Goal: Task Accomplishment & Management: Use online tool/utility

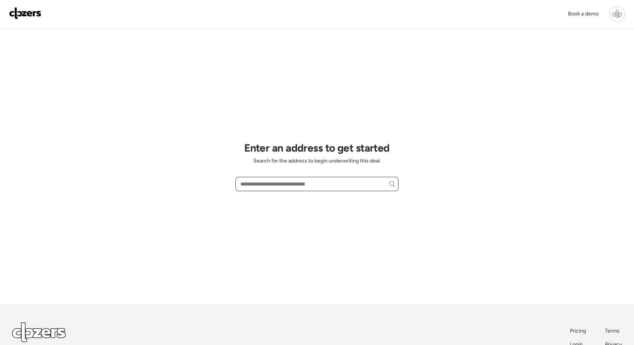
click at [269, 183] on input "text" at bounding box center [317, 184] width 156 height 11
paste input "**********"
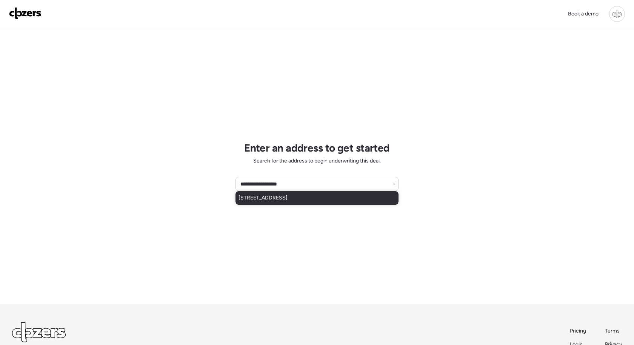
click at [267, 193] on div "[STREET_ADDRESS]" at bounding box center [316, 198] width 163 height 14
type input "**********"
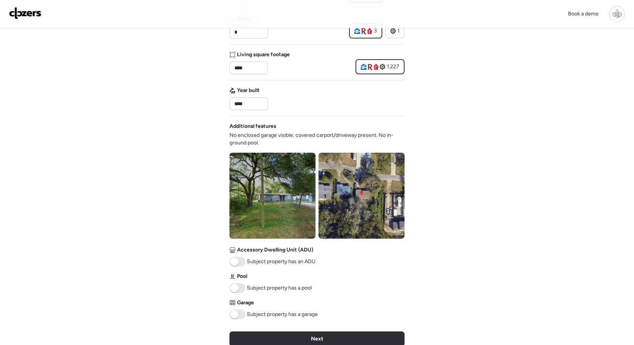
scroll to position [208, 0]
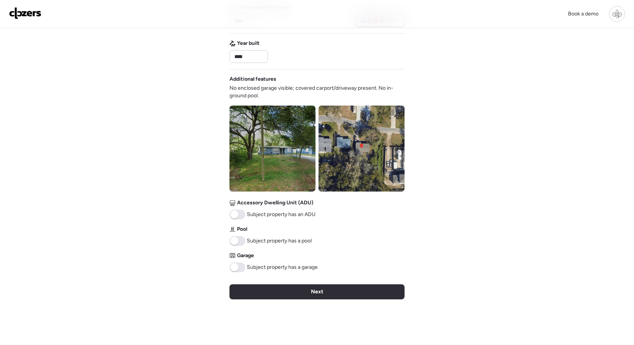
click at [353, 163] on img at bounding box center [361, 149] width 86 height 86
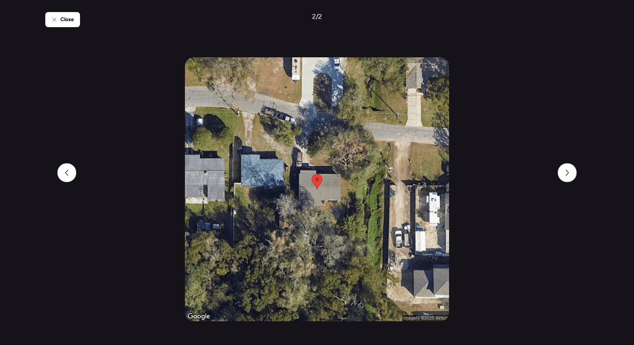
click at [57, 11] on div "Close 2 / 2" at bounding box center [316, 172] width 543 height 345
click at [61, 23] on span "Close" at bounding box center [67, 20] width 14 height 8
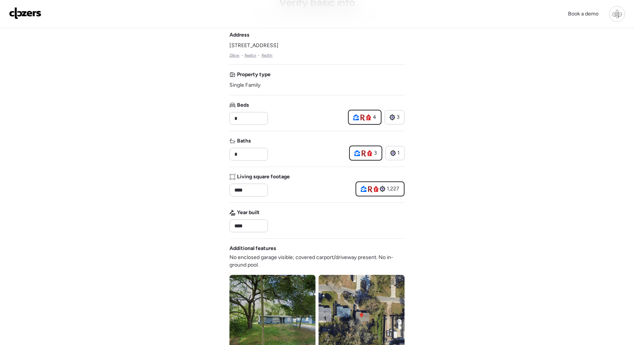
scroll to position [0, 0]
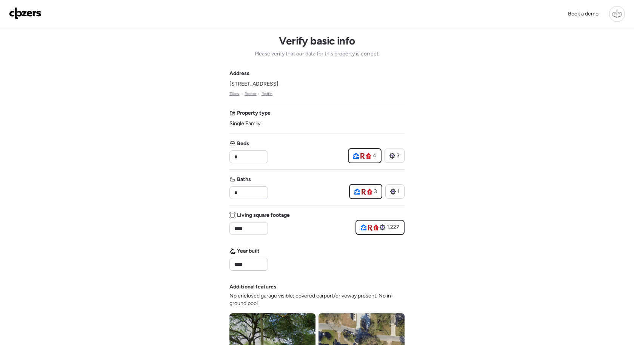
click at [235, 95] on link "Zillow" at bounding box center [234, 94] width 10 height 6
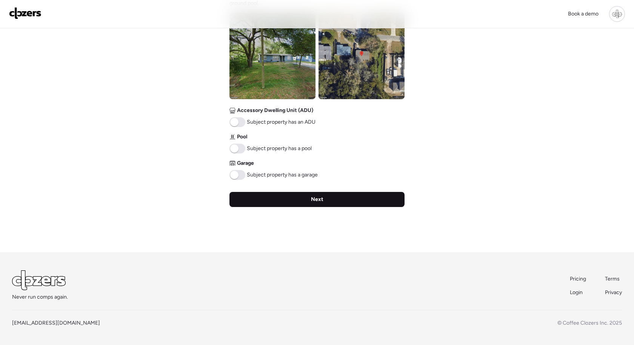
click at [301, 204] on div "Next" at bounding box center [316, 199] width 175 height 15
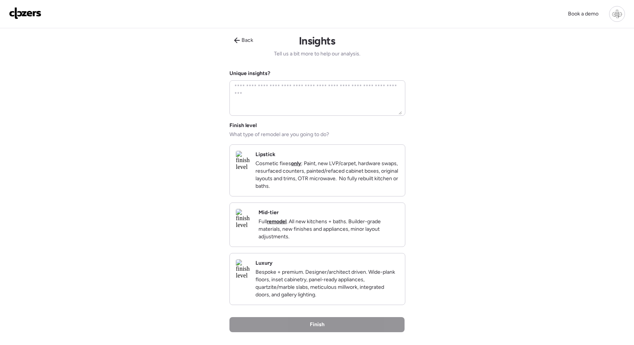
click at [239, 48] on div "Back Insights Tell us a bit more to help our analysis. Unique insights? Finish …" at bounding box center [316, 202] width 175 height 349
click at [238, 40] on icon at bounding box center [237, 41] width 6 height 6
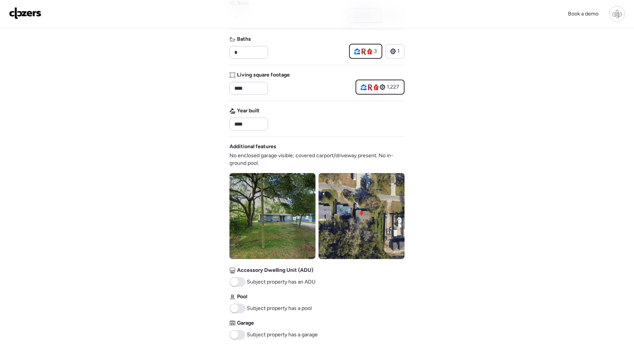
scroll to position [141, 0]
click at [291, 215] on img at bounding box center [272, 216] width 86 height 86
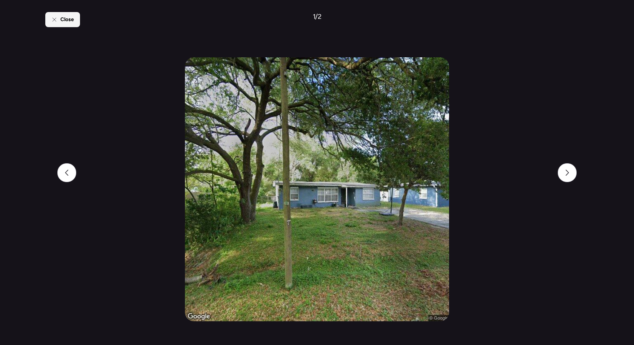
click at [55, 17] on icon at bounding box center [54, 20] width 6 height 6
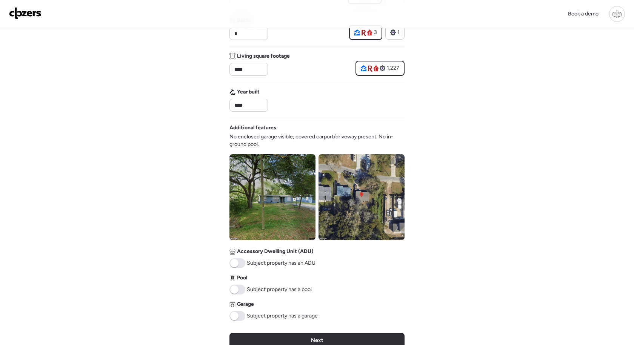
scroll to position [161, 0]
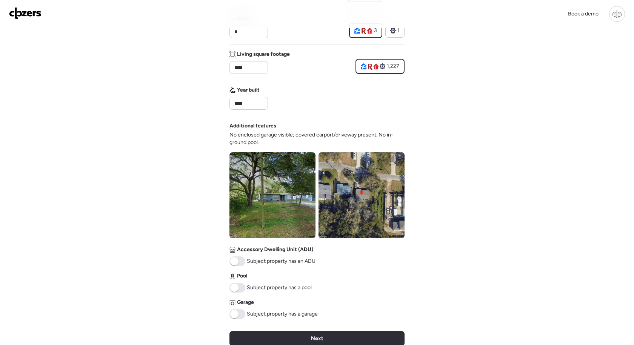
click at [335, 183] on img at bounding box center [361, 195] width 86 height 86
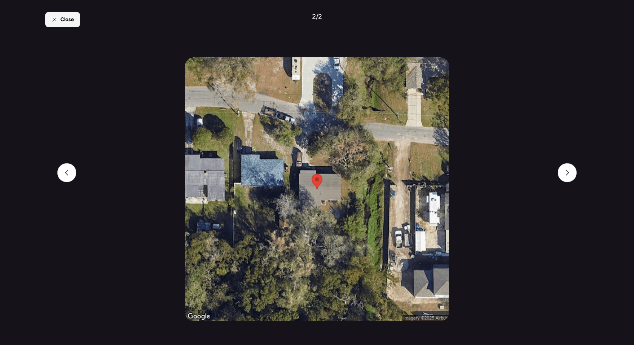
click at [54, 20] on icon at bounding box center [53, 19] width 3 height 3
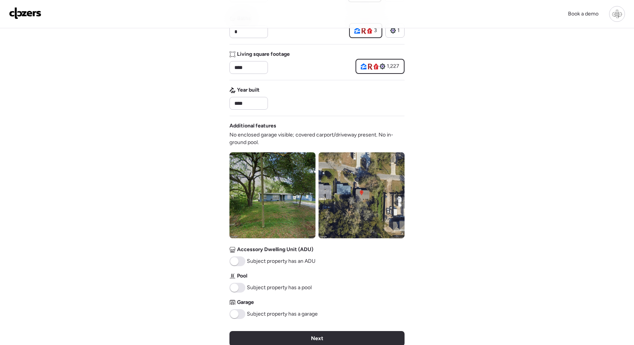
scroll to position [301, 0]
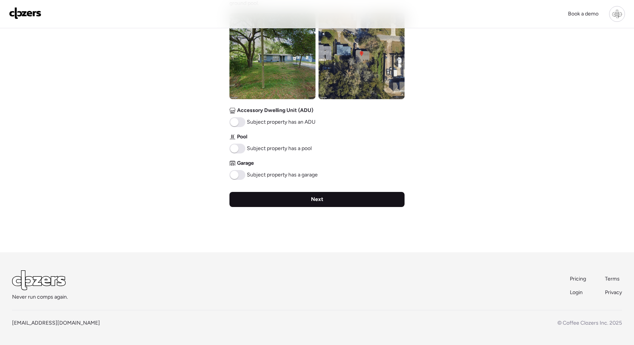
click at [346, 204] on div "Next" at bounding box center [316, 199] width 175 height 15
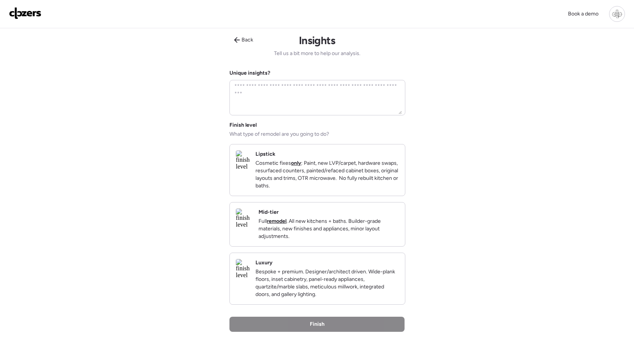
scroll to position [0, 0]
click at [364, 226] on div "Mid-tier Full remodel . All new kitchens + baths. Builder-grade materials, new …" at bounding box center [328, 225] width 140 height 32
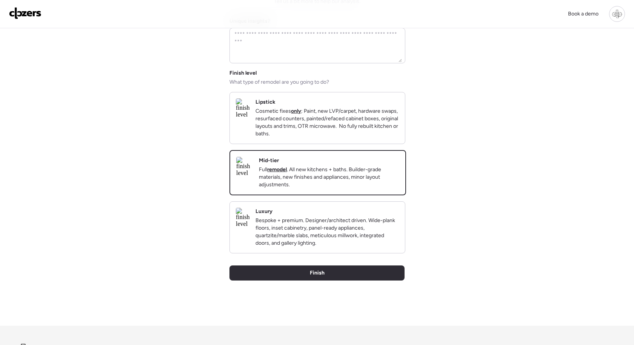
scroll to position [81, 0]
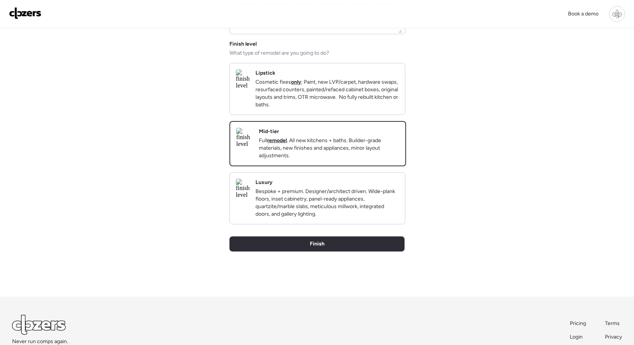
click at [365, 265] on div "Back Insights Tell us a bit more to help our analysis. Unique insights? Finish …" at bounding box center [316, 122] width 175 height 350
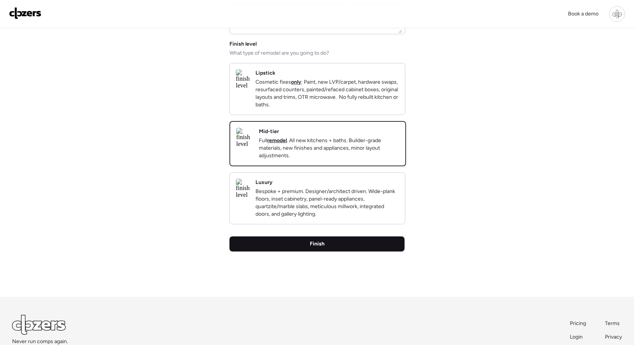
click at [357, 252] on div "Finish" at bounding box center [316, 244] width 175 height 15
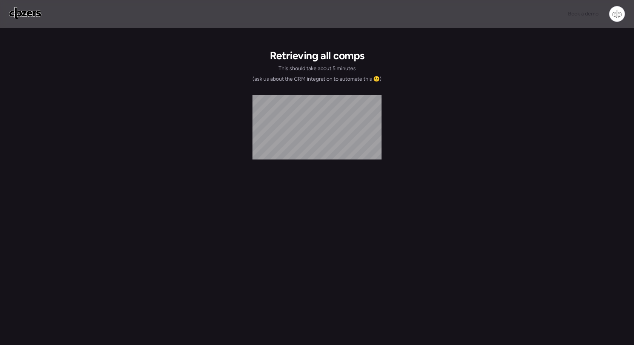
scroll to position [0, 0]
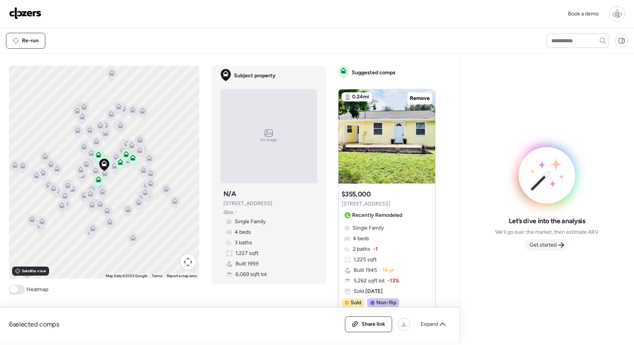
click at [546, 243] on span "Get started" at bounding box center [542, 245] width 27 height 8
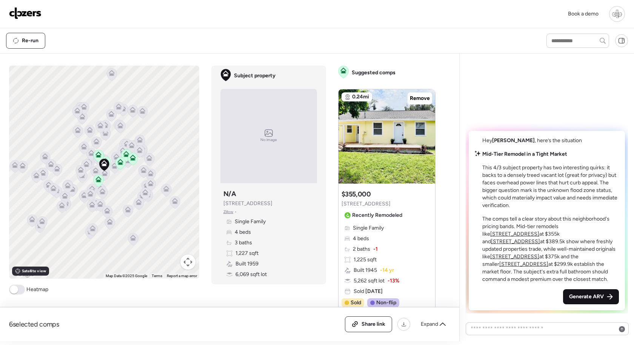
click at [593, 296] on span "Generate ARV" at bounding box center [586, 297] width 35 height 8
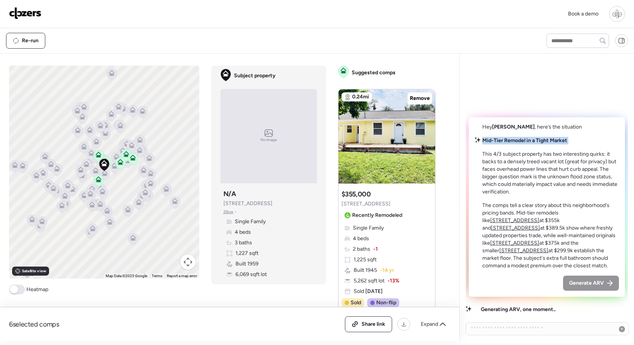
drag, startPoint x: 508, startPoint y: 156, endPoint x: 566, endPoint y: 144, distance: 59.2
click at [567, 143] on div "Hey [PERSON_NAME] , here’s the situation Mid-Tier Remodel in a Tight Market Thi…" at bounding box center [547, 207] width 156 height 180
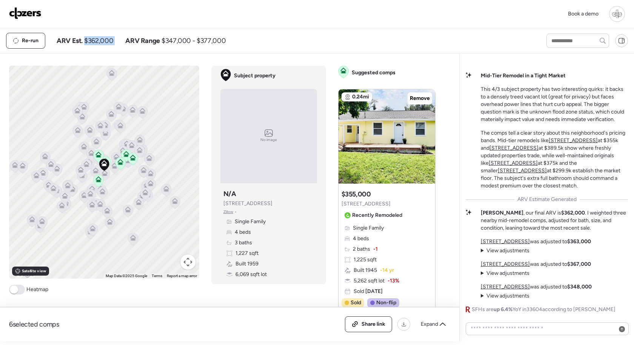
drag, startPoint x: 84, startPoint y: 41, endPoint x: 123, endPoint y: 41, distance: 38.9
click at [123, 41] on div "ARV Est. $362,000 ARV Range $347,000 - $377,000" at bounding box center [141, 40] width 169 height 9
drag, startPoint x: 263, startPoint y: 39, endPoint x: 120, endPoint y: 39, distance: 143.0
click at [120, 39] on div "Re-run ARV Est. $362,000 ARV Range $347,000 - $377,000" at bounding box center [269, 41] width 527 height 16
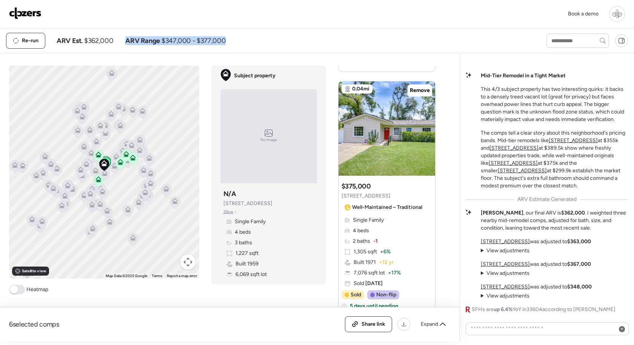
scroll to position [316, 0]
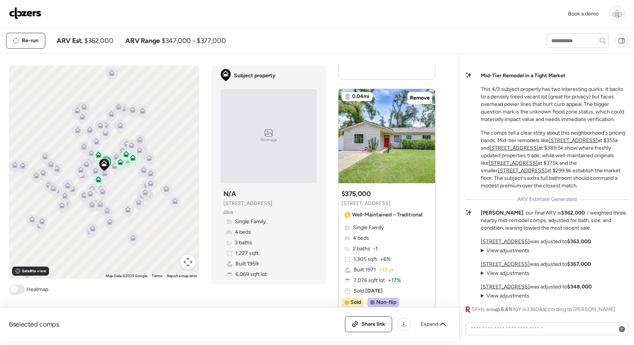
click at [427, 131] on div at bounding box center [386, 136] width 97 height 94
click at [397, 138] on div at bounding box center [386, 136] width 97 height 94
click at [406, 173] on div at bounding box center [386, 136] width 97 height 94
click at [390, 131] on div at bounding box center [386, 136] width 97 height 94
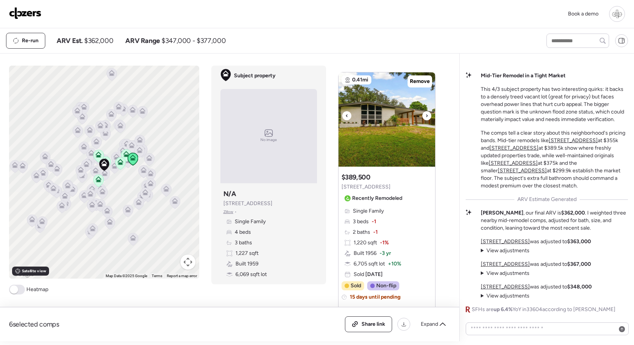
scroll to position [966, 0]
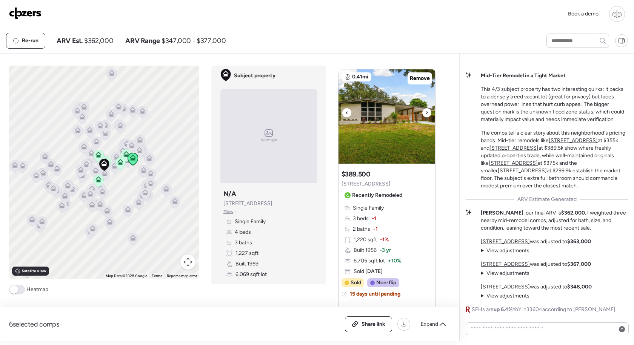
click at [425, 109] on icon at bounding box center [426, 112] width 3 height 9
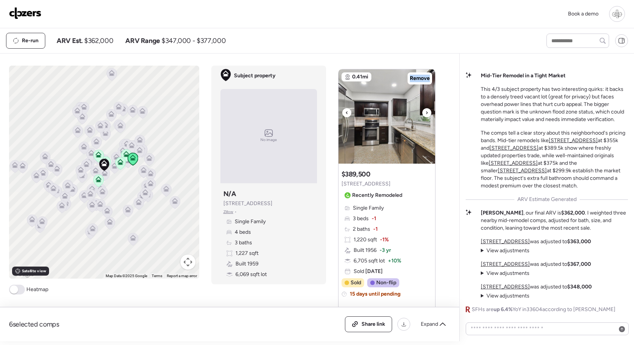
click at [425, 109] on icon at bounding box center [426, 112] width 3 height 9
click at [426, 114] on icon at bounding box center [427, 112] width 2 height 3
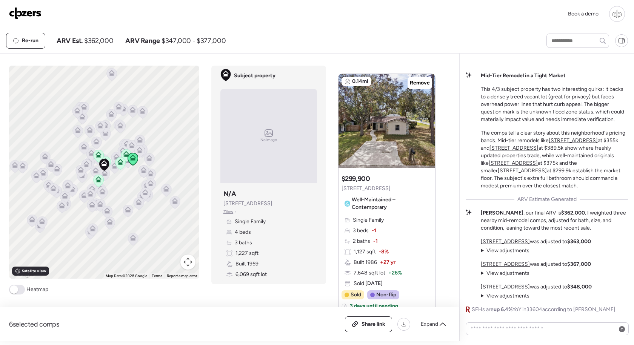
scroll to position [1280, 0]
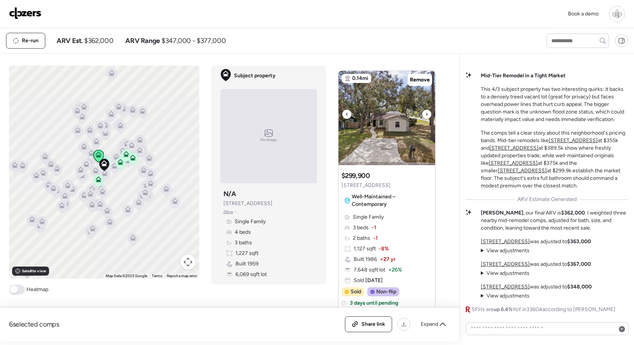
click at [428, 114] on div at bounding box center [426, 114] width 9 height 9
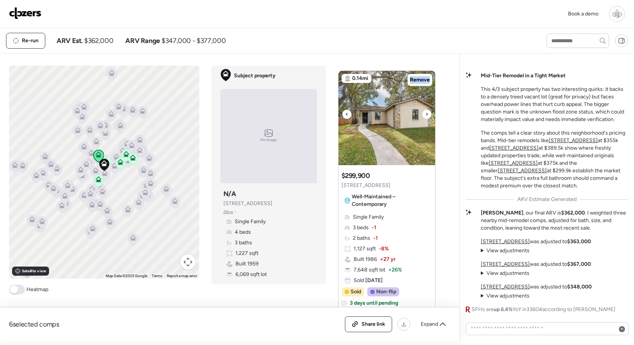
click at [428, 114] on div at bounding box center [426, 114] width 9 height 9
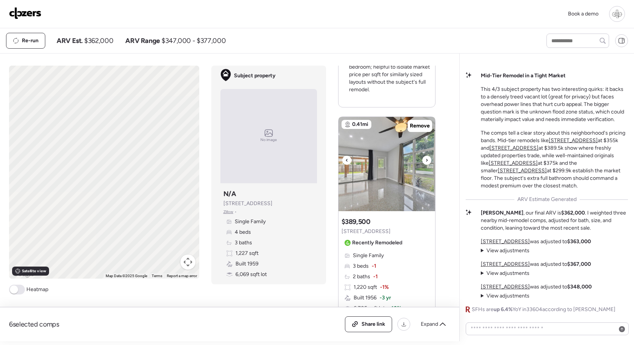
scroll to position [986, 0]
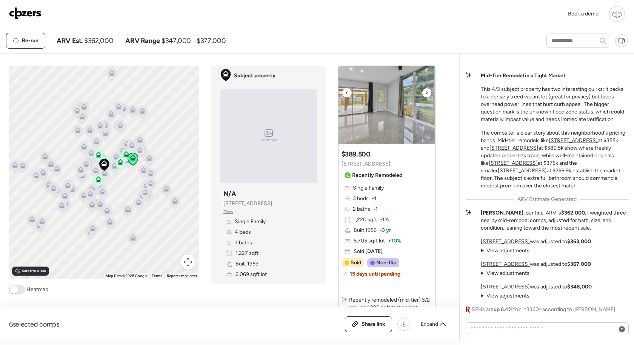
click at [400, 105] on img at bounding box center [386, 96] width 97 height 94
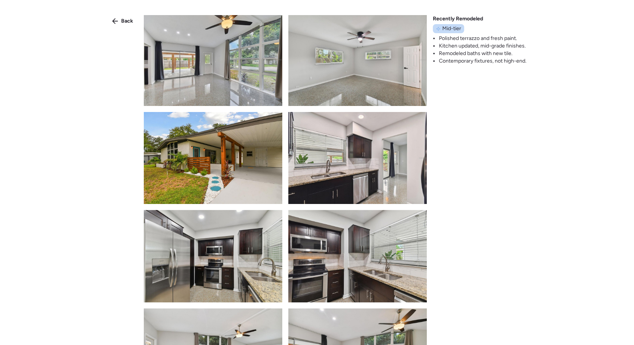
scroll to position [150, 0]
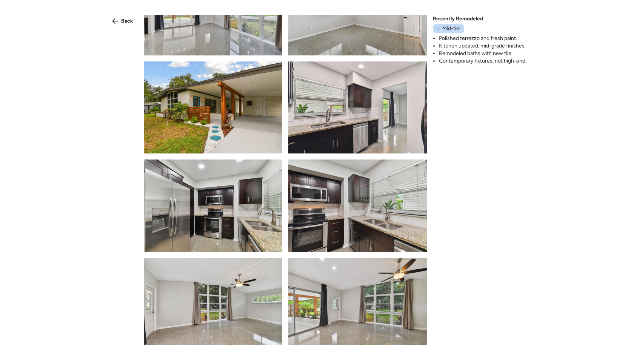
click at [350, 186] on img at bounding box center [357, 206] width 138 height 92
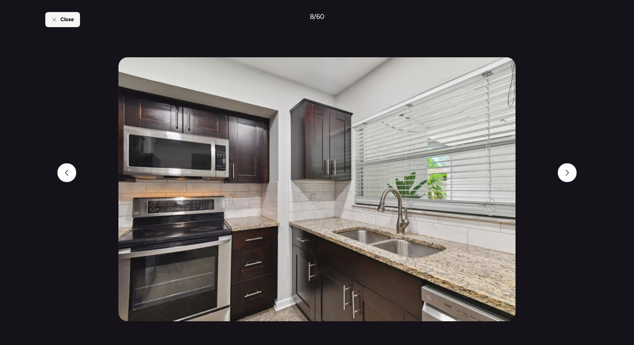
click at [73, 18] on span "Close" at bounding box center [67, 20] width 14 height 8
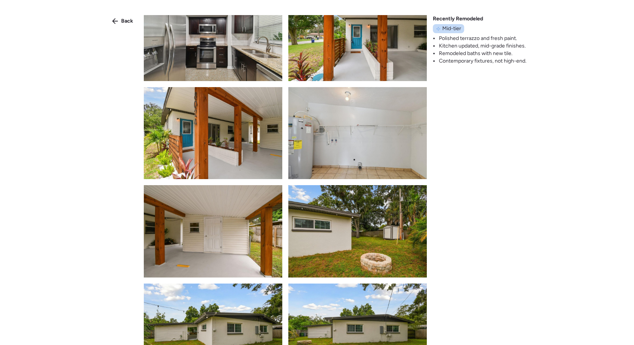
scroll to position [1502, 0]
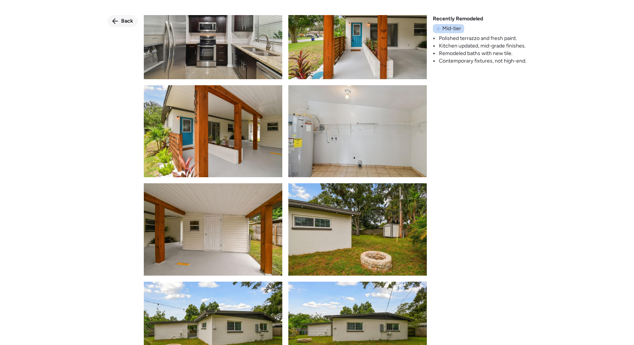
click at [126, 19] on span "Back" at bounding box center [127, 21] width 12 height 8
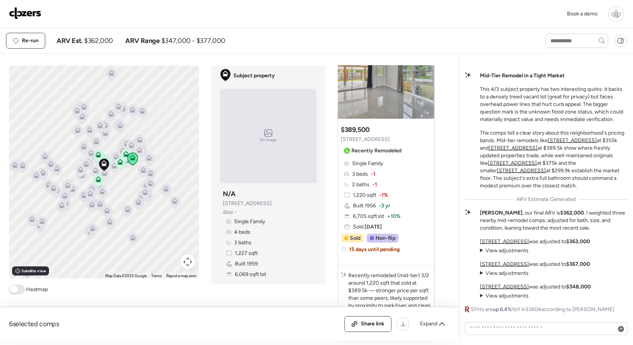
scroll to position [1012, 0]
click at [505, 249] on span "View adjustments" at bounding box center [507, 250] width 43 height 6
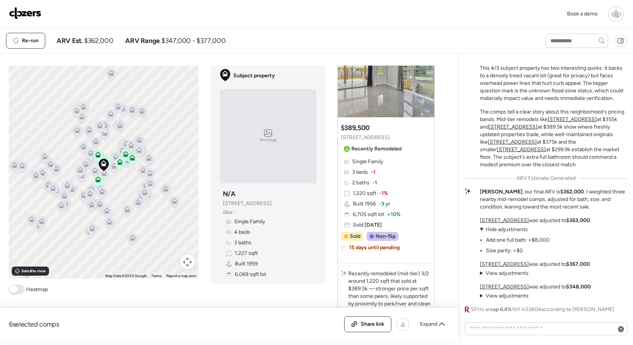
click at [231, 212] on span "Zillow" at bounding box center [228, 212] width 10 height 6
click at [256, 204] on span "[STREET_ADDRESS]" at bounding box center [247, 204] width 49 height 8
copy span "[STREET_ADDRESS]"
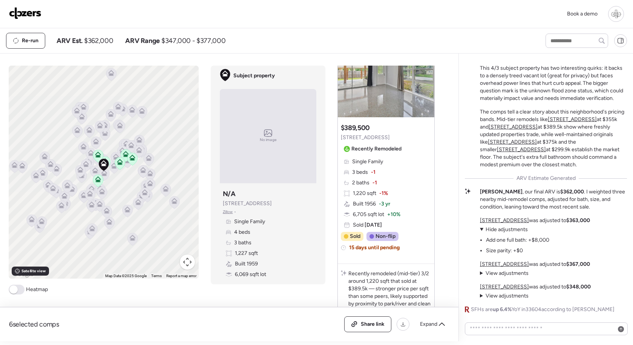
drag, startPoint x: 83, startPoint y: 40, endPoint x: 267, endPoint y: 42, distance: 183.4
click at [267, 42] on div "Re-run ARV Est. $362,000 ARV Range $347,000 - $377,000" at bounding box center [269, 41] width 526 height 16
drag, startPoint x: 227, startPoint y: 37, endPoint x: 161, endPoint y: 37, distance: 66.0
click at [161, 37] on div "Re-run ARV Est. $362,000 ARV Range $347,000 - $377,000" at bounding box center [269, 41] width 526 height 16
click at [280, 40] on div "Re-run ARV Est. $362,000 ARV Range $347,000 - $377,000" at bounding box center [269, 41] width 526 height 16
